Goal: Task Accomplishment & Management: Use online tool/utility

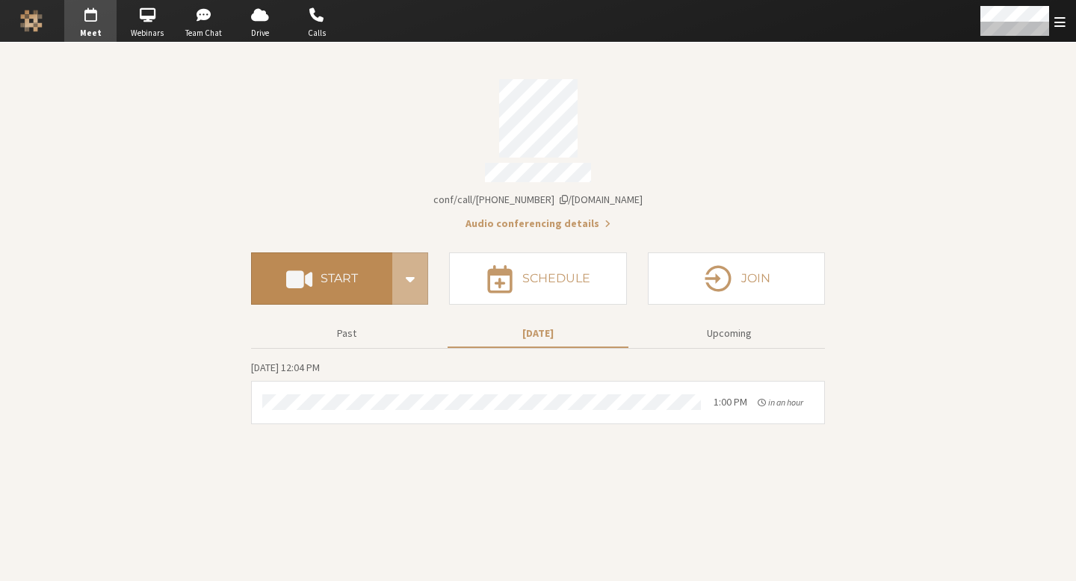
click at [362, 267] on button "Start" at bounding box center [321, 279] width 141 height 52
